Goal: Find specific page/section: Find specific page/section

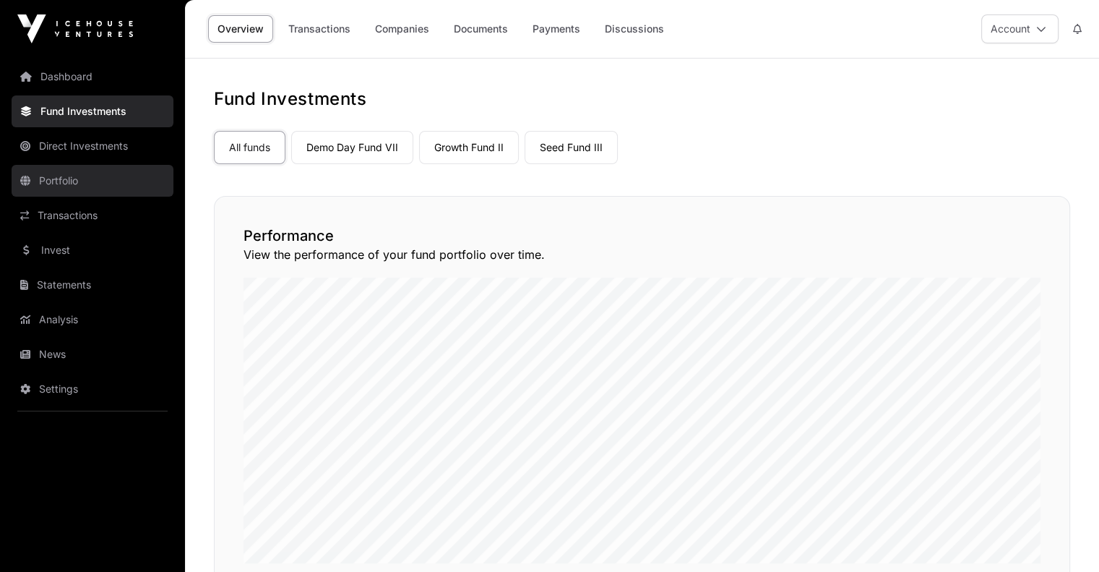
click at [57, 171] on link "Portfolio" at bounding box center [93, 181] width 162 height 32
click at [63, 185] on link "Portfolio" at bounding box center [93, 181] width 162 height 32
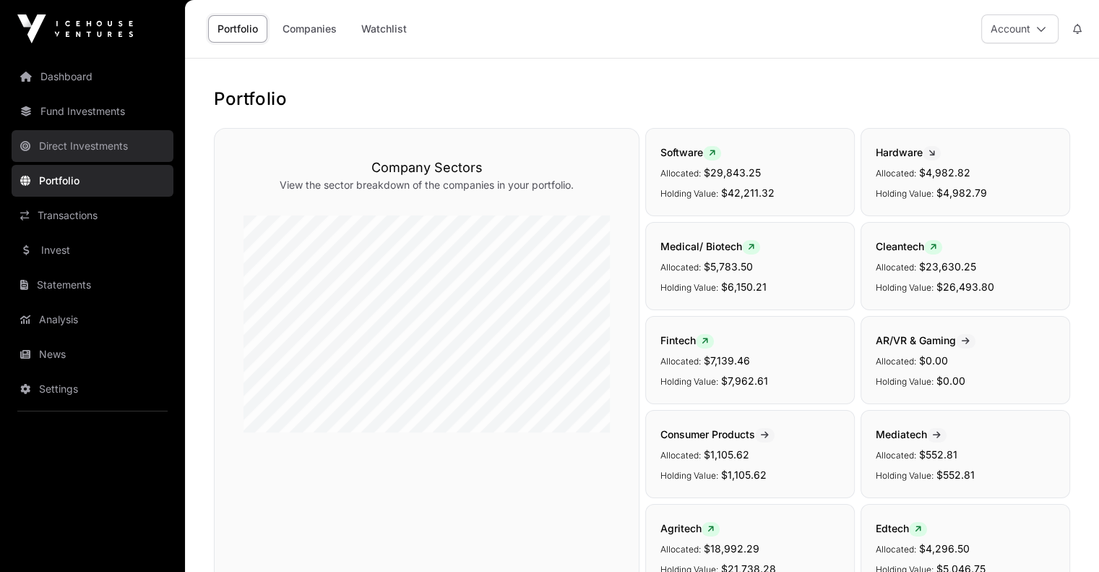
click at [103, 134] on link "Direct Investments" at bounding box center [93, 146] width 162 height 32
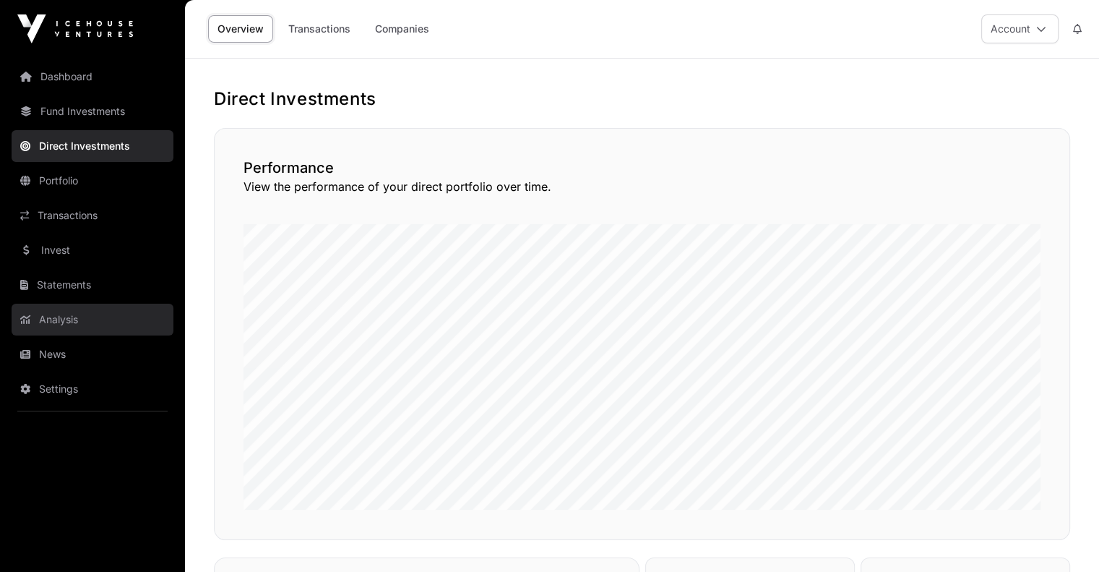
click at [90, 323] on link "Analysis" at bounding box center [93, 319] width 162 height 32
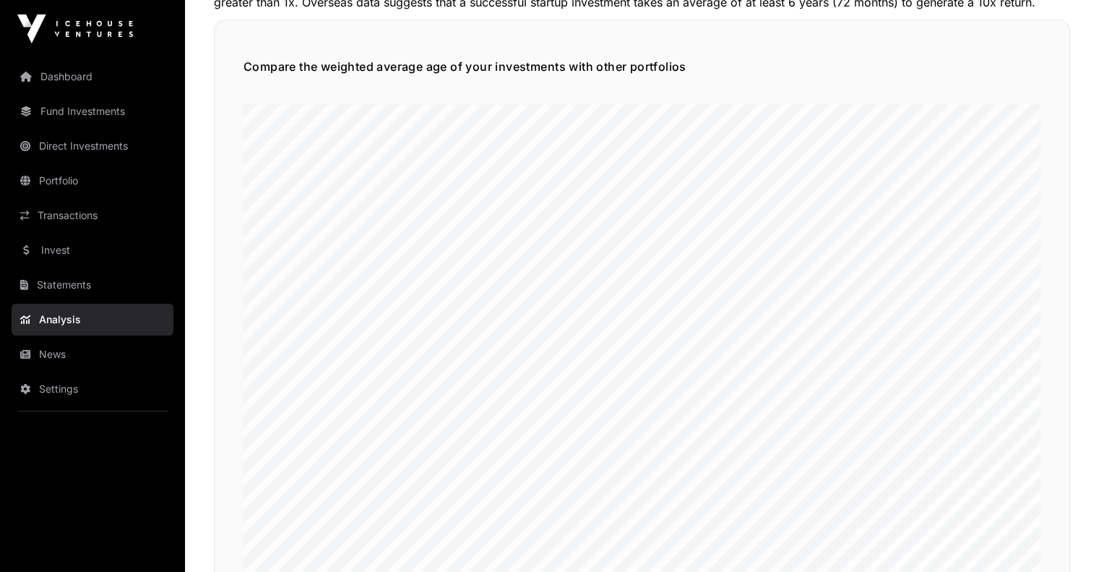
scroll to position [1582, 0]
